Goal: Communication & Community: Answer question/provide support

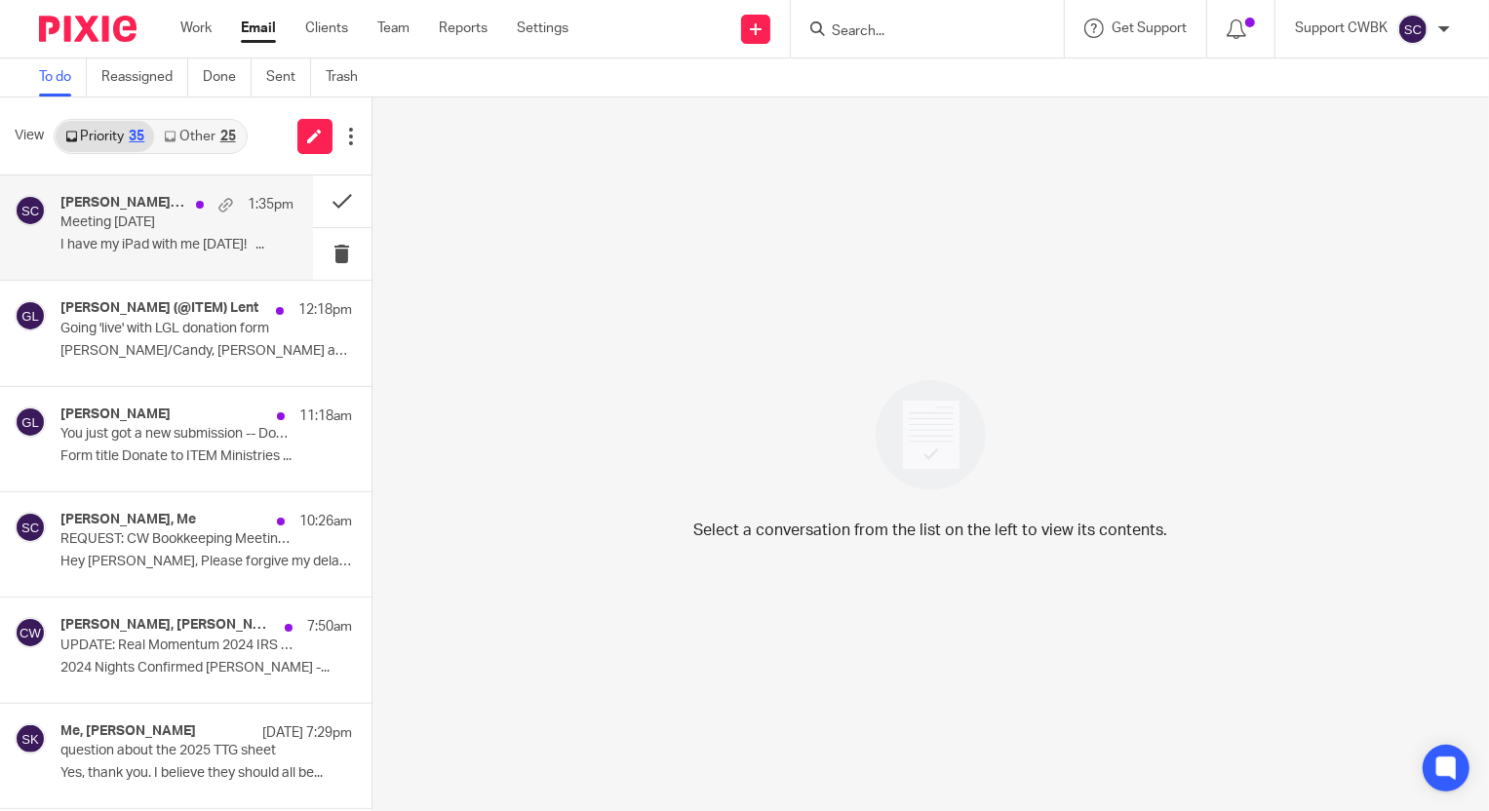
click at [123, 237] on p "I have my iPad with me [DATE]! ..." at bounding box center [176, 245] width 233 height 17
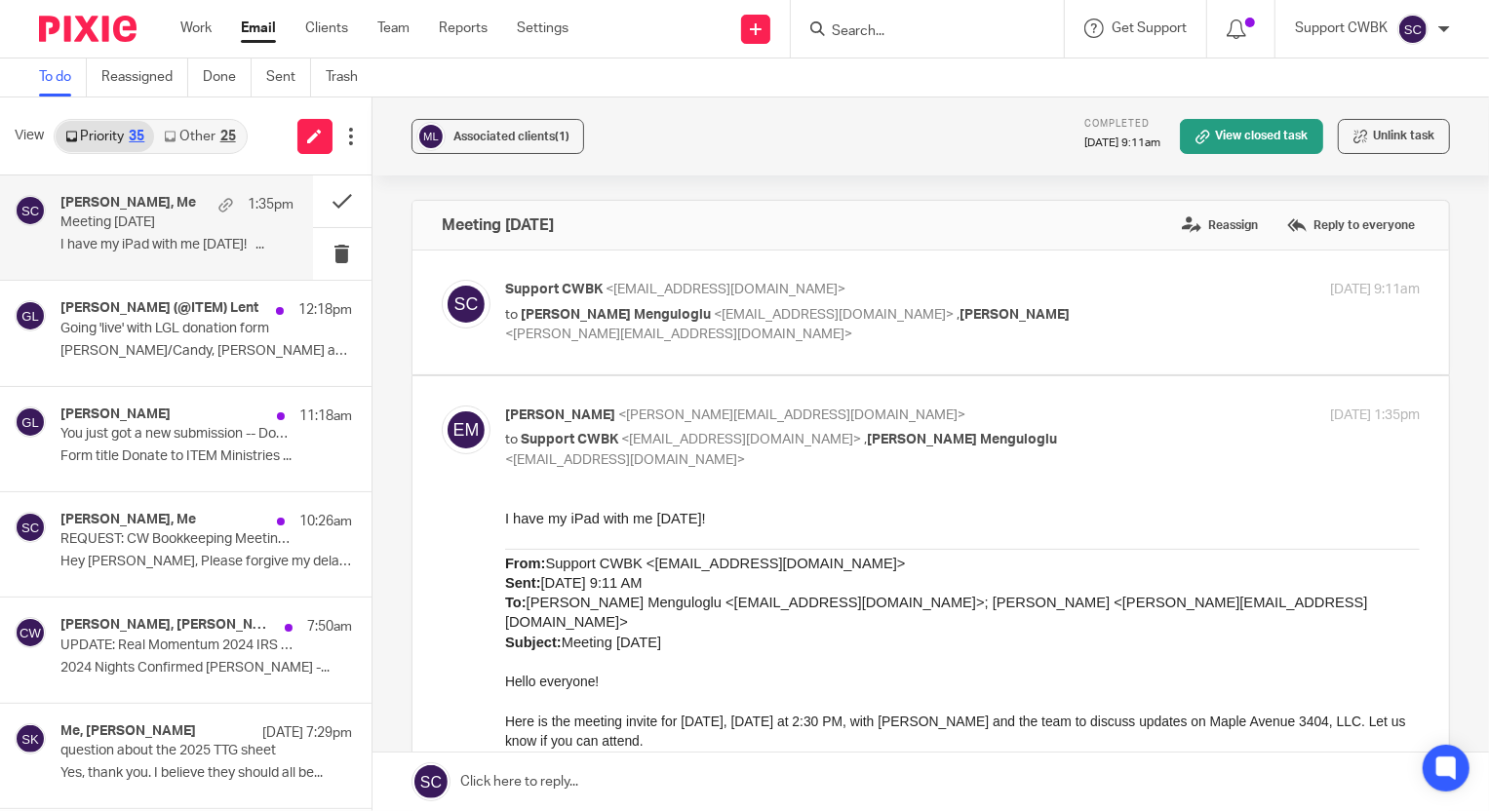
click at [524, 780] on link at bounding box center [931, 782] width 1117 height 59
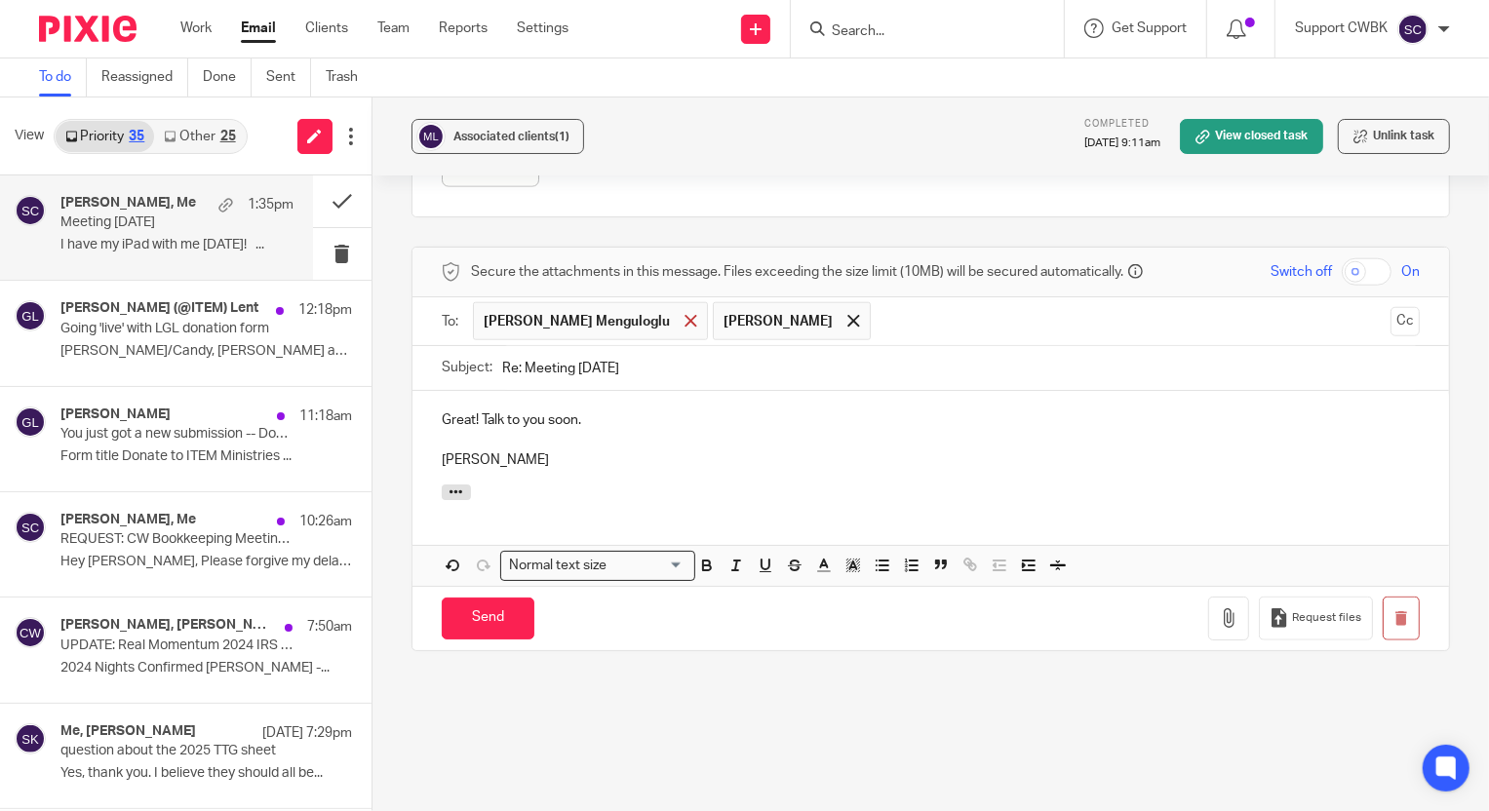
click at [680, 321] on div at bounding box center [691, 321] width 22 height 29
click at [480, 627] on input "Send" at bounding box center [488, 619] width 93 height 42
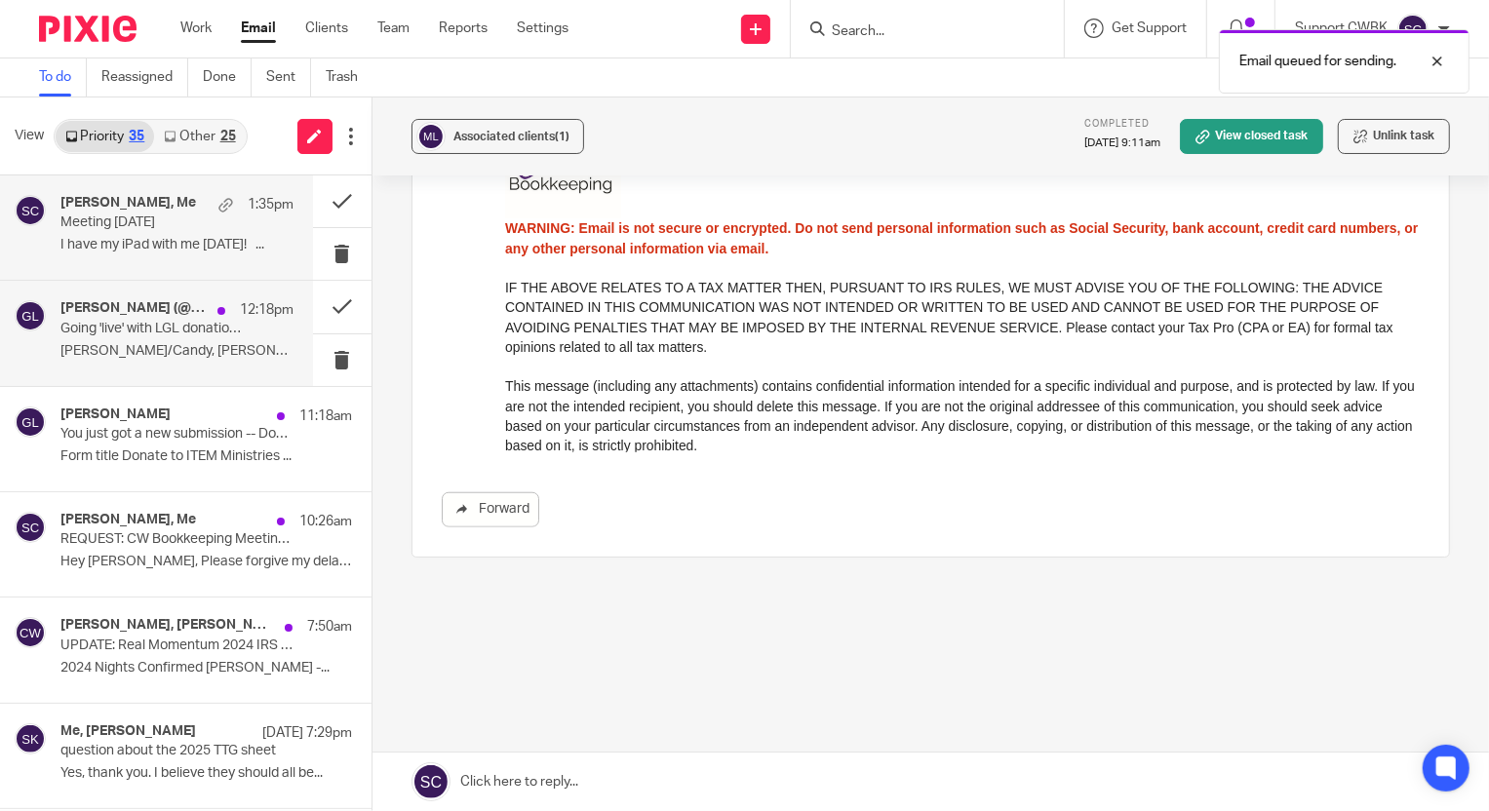
scroll to position [1102, 0]
click at [147, 327] on p "Going 'live' with LGL donation form" at bounding box center [153, 329] width 186 height 17
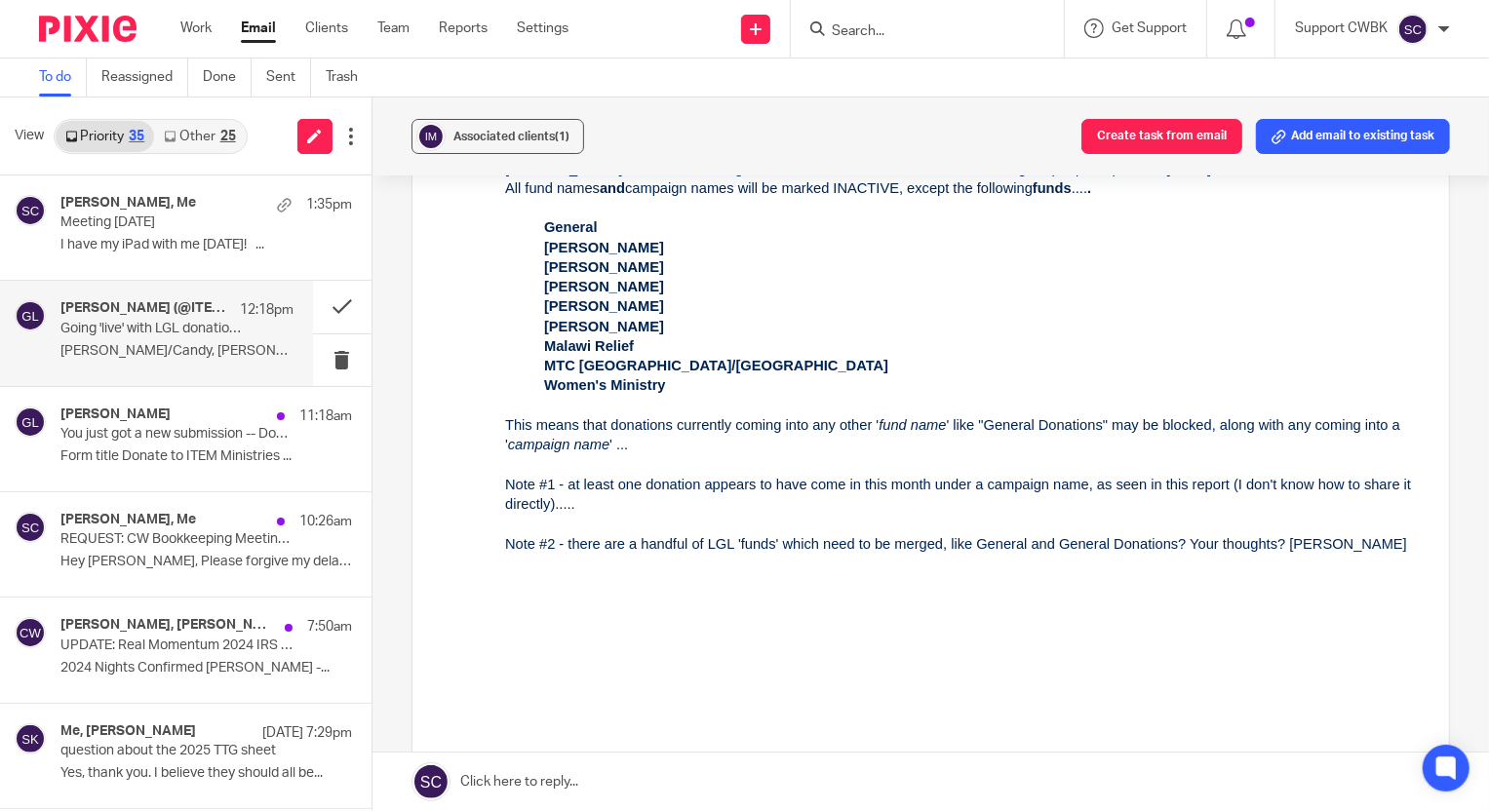
scroll to position [177, 0]
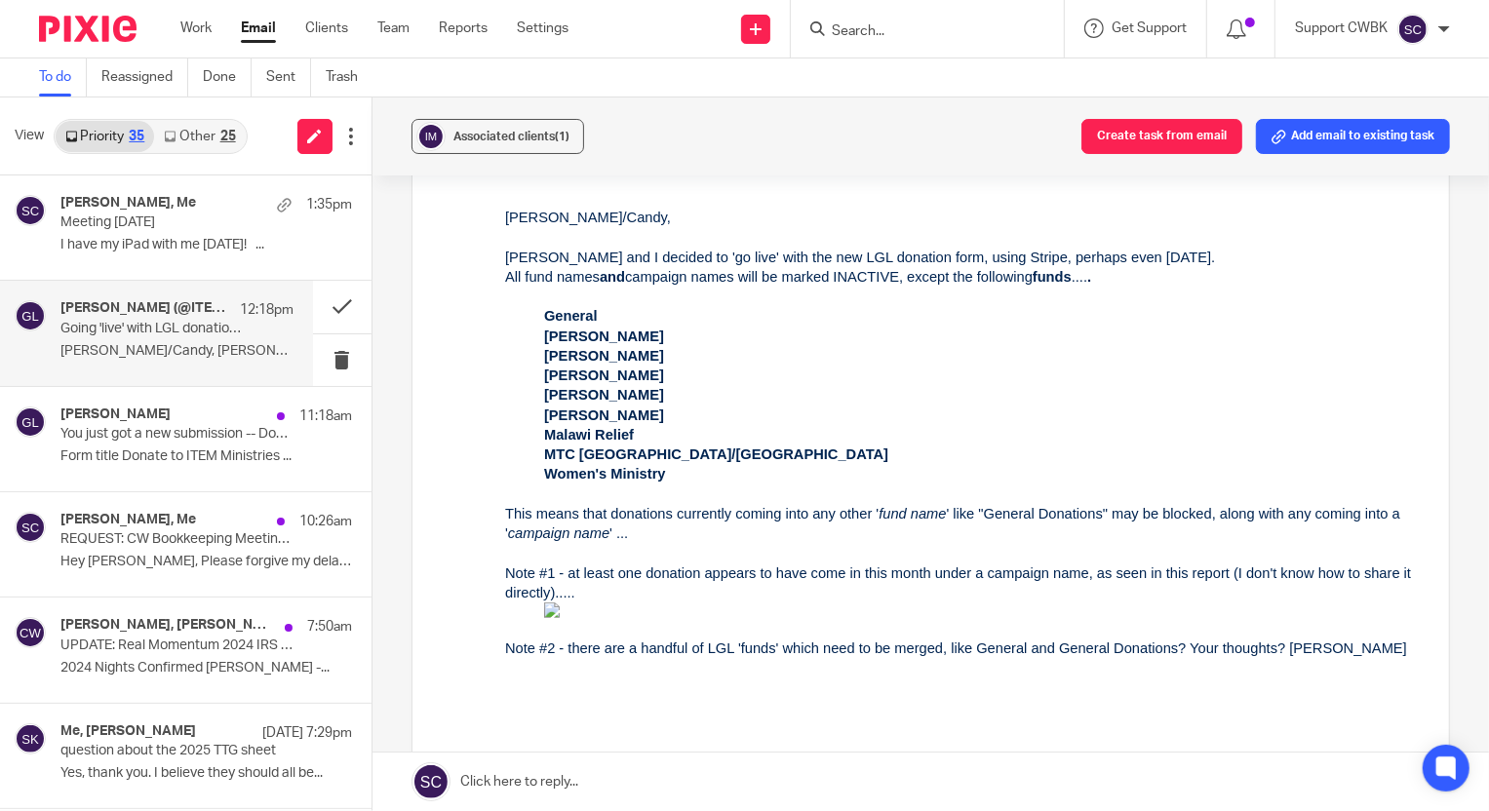
click at [186, 139] on link "Other 25" at bounding box center [199, 136] width 91 height 31
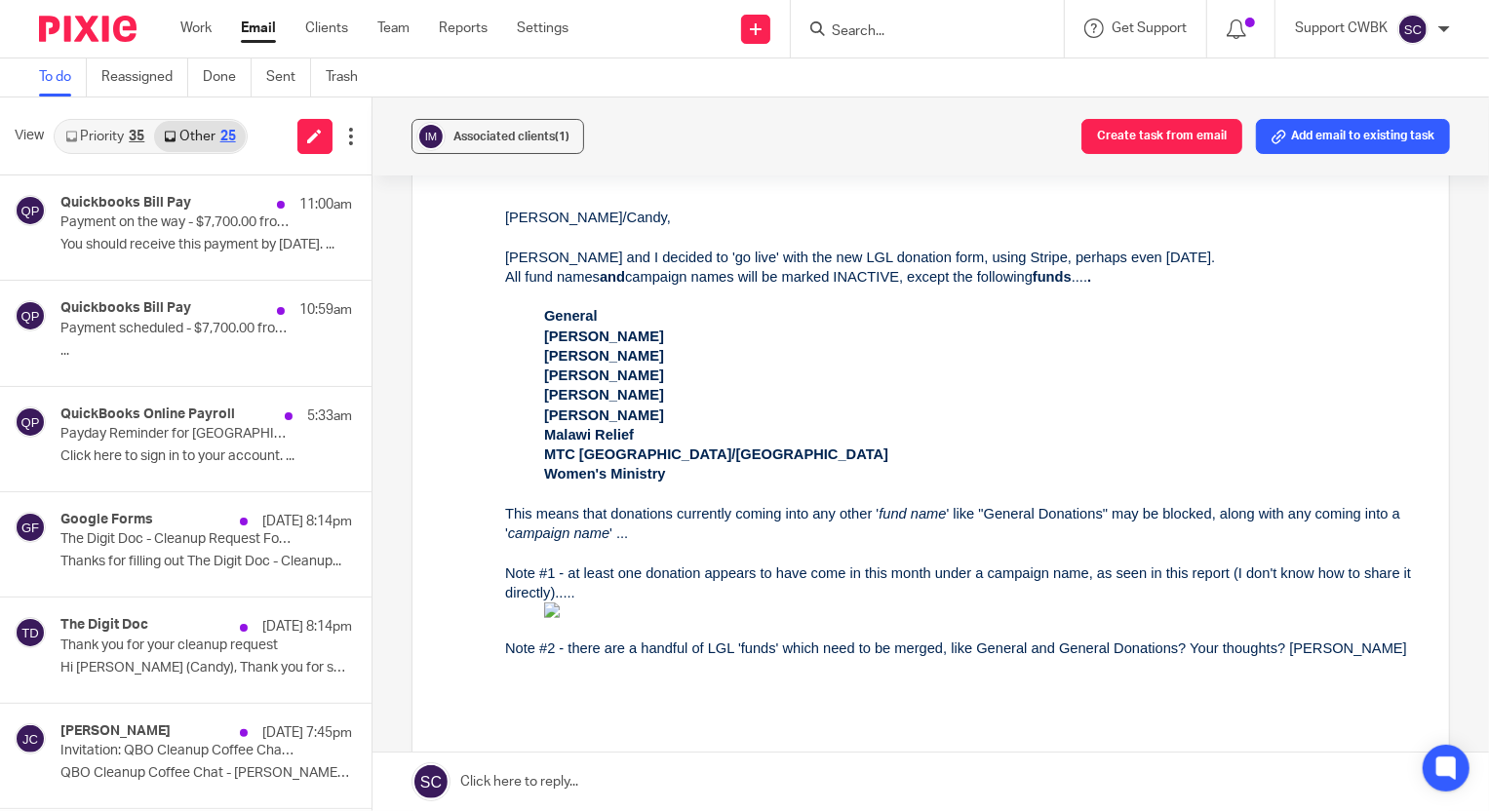
click at [106, 142] on link "Priority 35" at bounding box center [105, 136] width 98 height 31
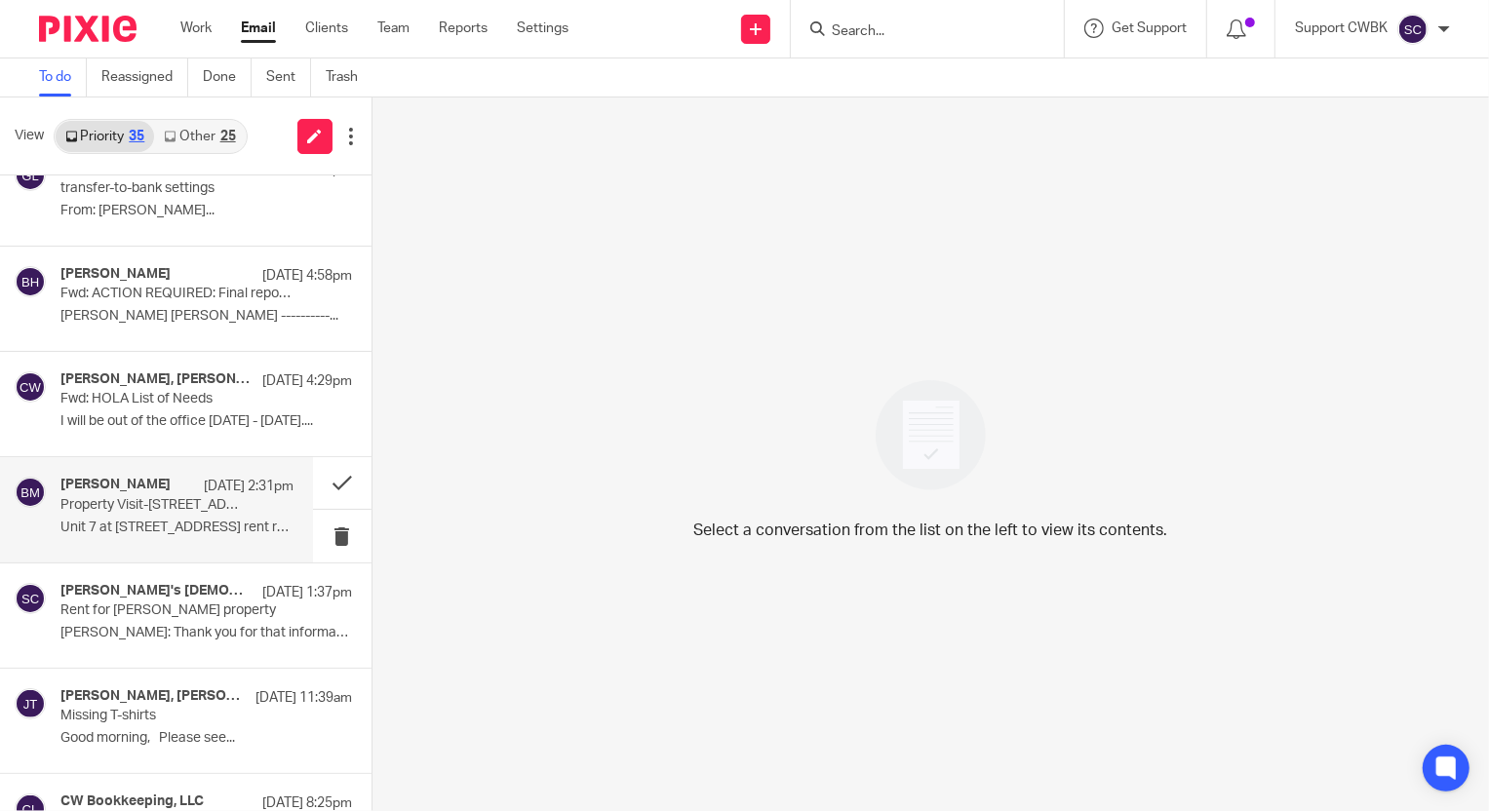
scroll to position [709, 0]
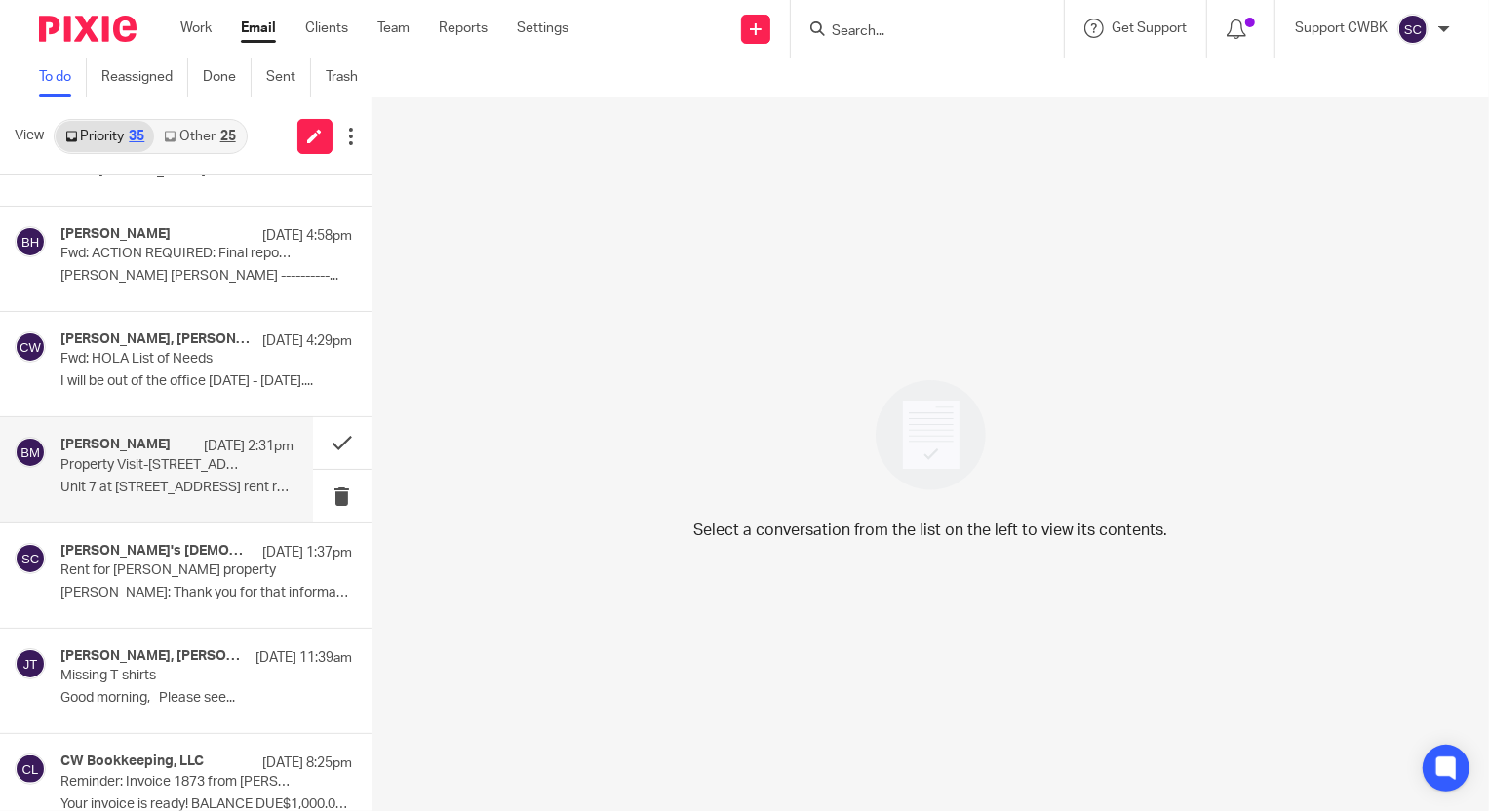
click at [109, 446] on h4 "[PERSON_NAME]" at bounding box center [115, 445] width 110 height 17
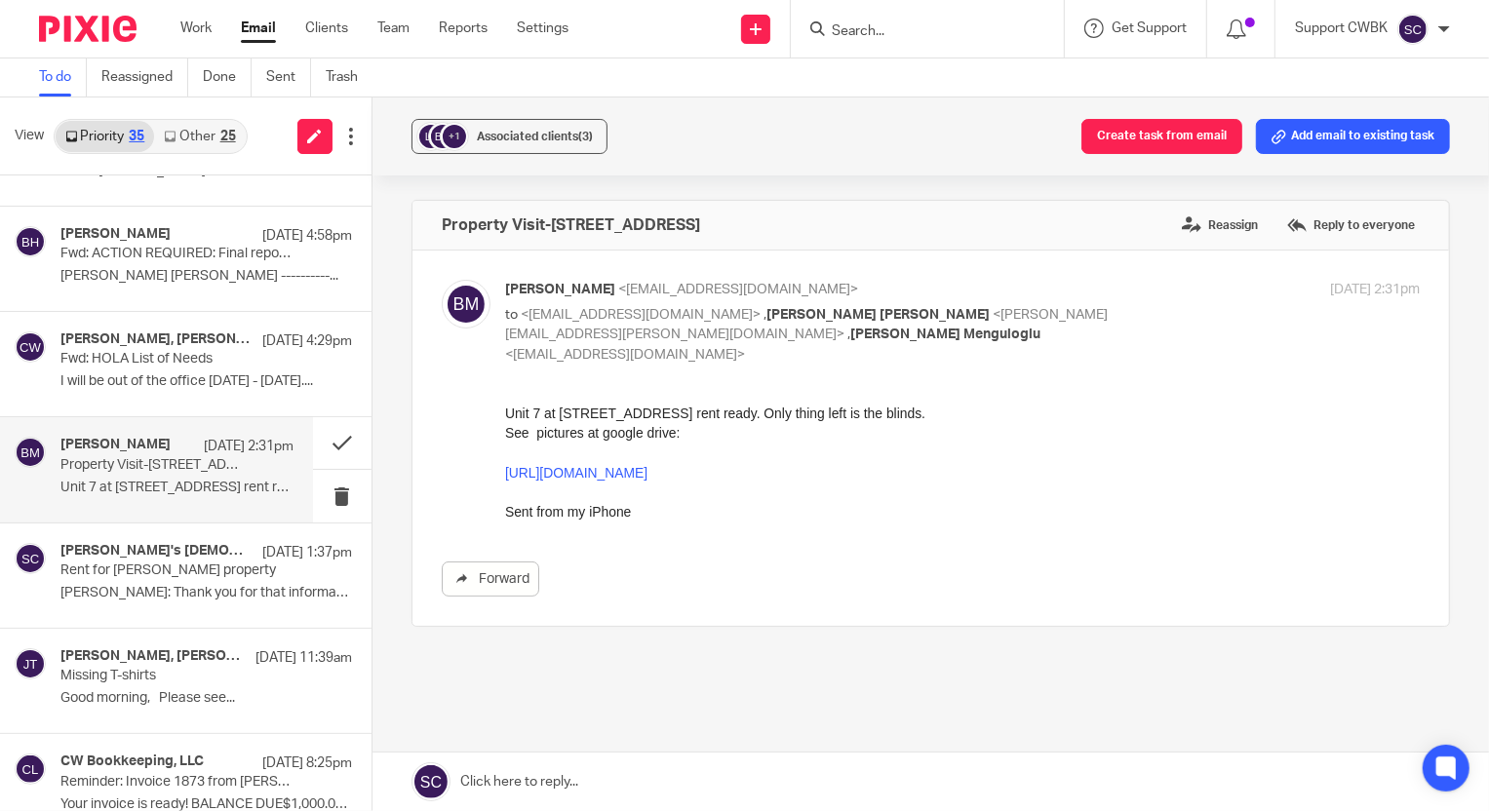
scroll to position [0, 0]
drag, startPoint x: 982, startPoint y: 475, endPoint x: 1004, endPoint y: 862, distance: 387.8
click at [504, 479] on html "Unit 7 at 201 Ave B rent ready. Only thing left is the blinds. See pictures at …" at bounding box center [961, 463] width 915 height 119
